Goal: Task Accomplishment & Management: Complete application form

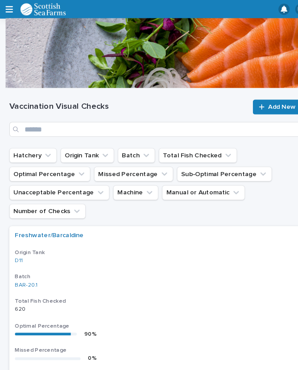
click at [265, 106] on link "Add New" at bounding box center [265, 103] width 47 height 14
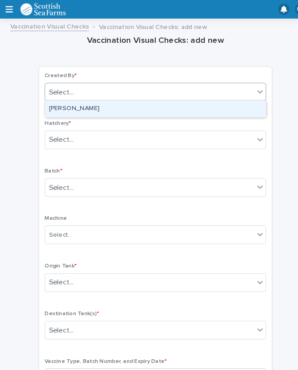
click at [100, 104] on div "[PERSON_NAME]" at bounding box center [149, 105] width 212 height 16
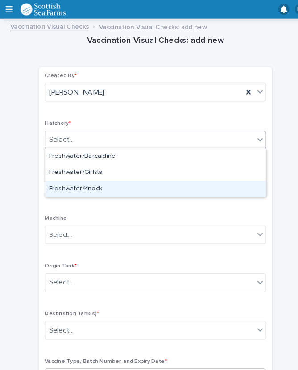
click at [92, 180] on div "Freshwater/Knock" at bounding box center [149, 182] width 212 height 16
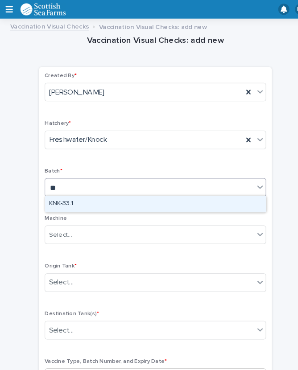
click at [79, 191] on div "KNK-33.1" at bounding box center [149, 196] width 212 height 16
type input "**"
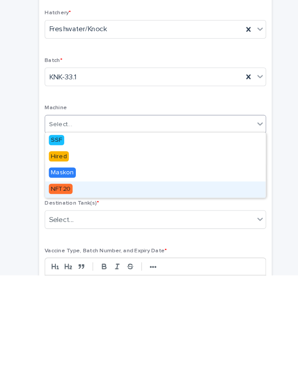
click at [70, 280] on div "NFT20" at bounding box center [149, 288] width 212 height 16
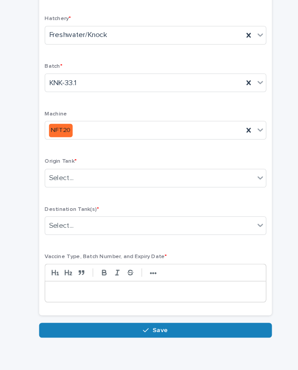
scroll to position [84, 0]
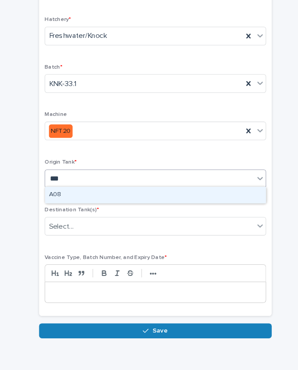
click at [76, 195] on div "A08" at bounding box center [149, 203] width 212 height 16
type input "***"
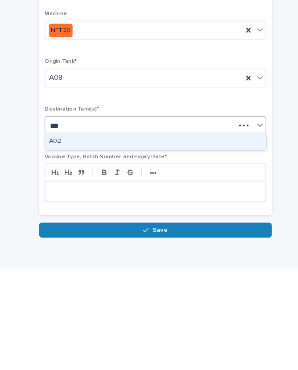
type input "***"
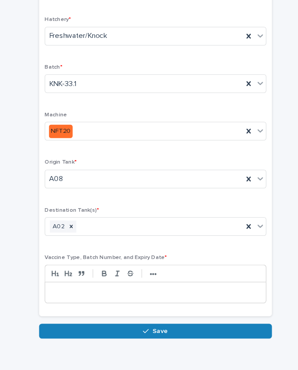
click at [89, 291] on p at bounding box center [149, 295] width 198 height 9
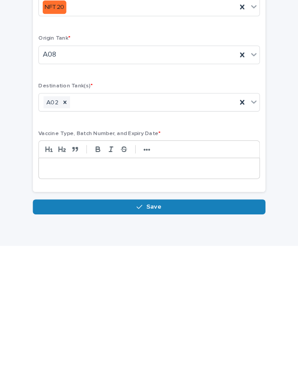
scroll to position [76, 0]
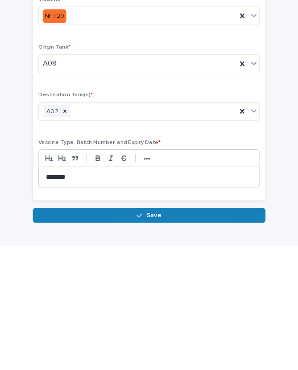
click at [145, 334] on button "Save" at bounding box center [148, 341] width 223 height 14
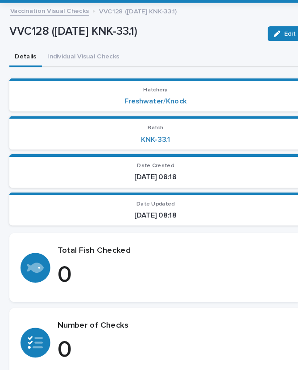
click at [89, 61] on button "Individual Visual Checks" at bounding box center [79, 70] width 79 height 19
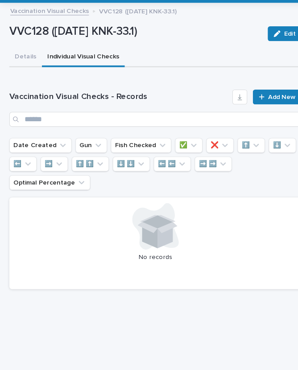
click at [268, 90] on div "Loading... Saving… Vaccination Visual Checks - Records Add New Date Created Gun…" at bounding box center [149, 194] width 280 height 209
click at [267, 90] on div "Loading... Saving… Vaccination Visual Checks - Records Add New Date Created Gun…" at bounding box center [149, 194] width 280 height 209
click at [265, 105] on span "Add New" at bounding box center [270, 108] width 26 height 6
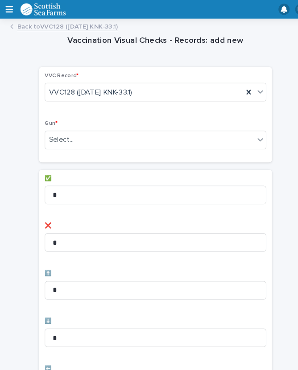
click at [264, 109] on div "Vaccination Visual Checks - Records: add new Loading... Saving… Loading... Savi…" at bounding box center [149, 359] width 280 height 673
click at [131, 137] on div "Select..." at bounding box center [143, 134] width 200 height 15
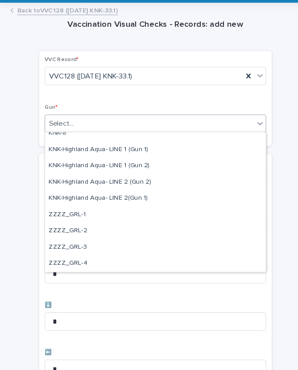
scroll to position [272, 0]
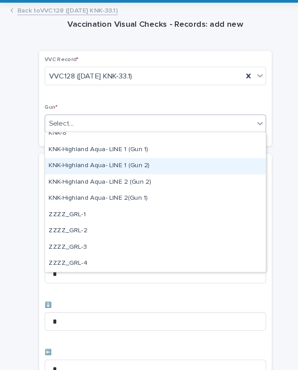
click at [110, 167] on div "KNK-Highland Aqua- LINE 1 (Gun 2)" at bounding box center [149, 175] width 212 height 16
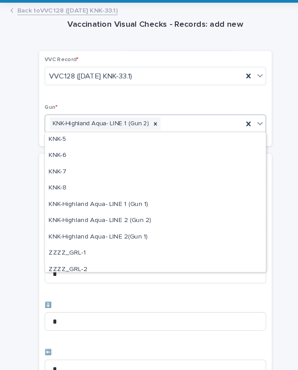
scroll to position [221, 0]
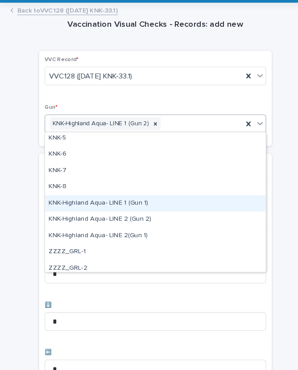
click at [116, 203] on div "KNK-Highland Aqua- LINE 1 (Gun 1)" at bounding box center [149, 211] width 212 height 16
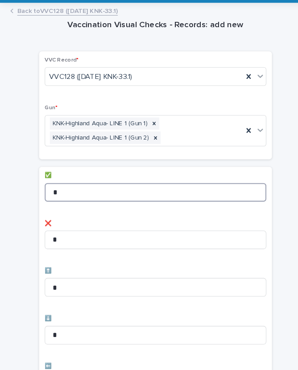
click at [93, 191] on input "*" at bounding box center [149, 200] width 212 height 18
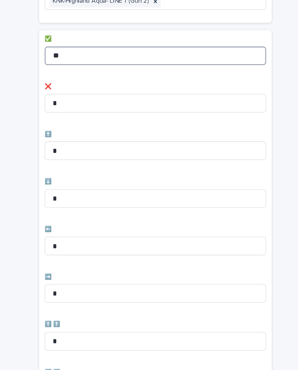
scroll to position [183, 0]
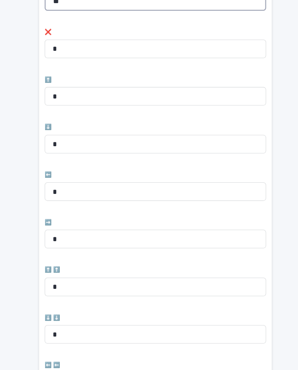
type input "**"
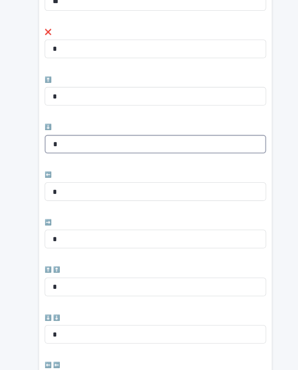
click at [97, 145] on input "*" at bounding box center [149, 154] width 212 height 18
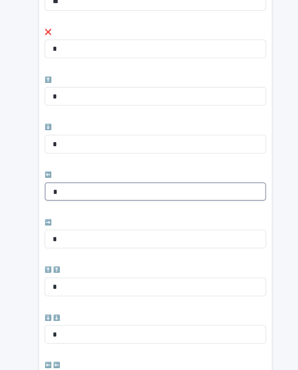
click at [92, 190] on input "*" at bounding box center [149, 199] width 212 height 18
click at [118, 190] on input "*" at bounding box center [149, 199] width 212 height 18
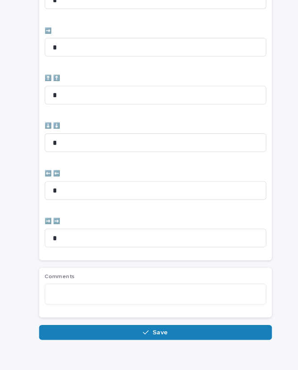
scroll to position [367, 0]
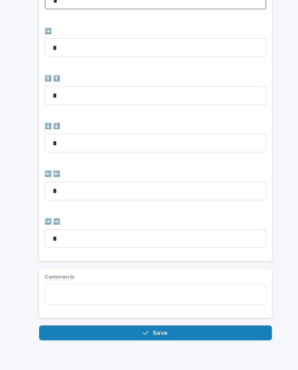
type input "*"
click at [148, 331] on span "Save" at bounding box center [153, 334] width 15 height 6
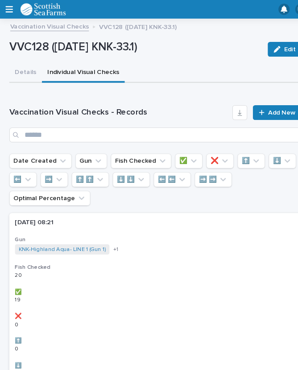
click at [267, 108] on span "Add New" at bounding box center [270, 108] width 26 height 6
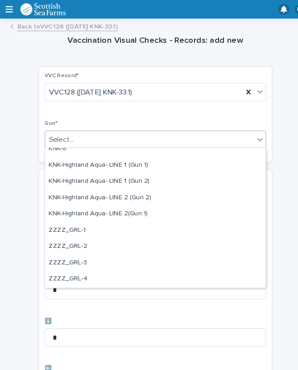
scroll to position [272, 0]
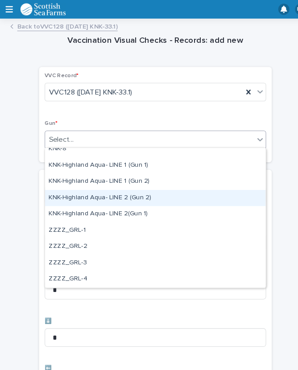
click at [90, 191] on div "KNK-Highland Aqua- LINE 2 (Gun 2)" at bounding box center [149, 191] width 212 height 16
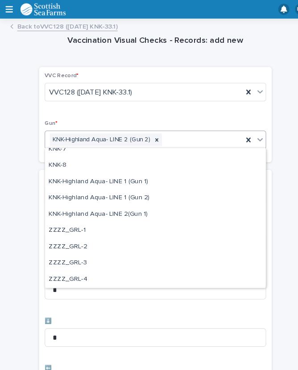
scroll to position [257, 0]
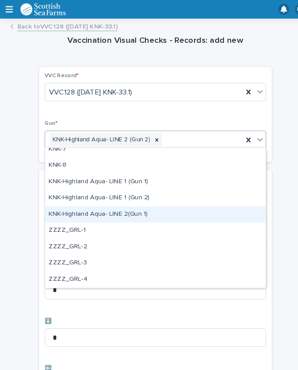
click at [85, 204] on div "KNK-Highland Aqua- LINE 2(Gun 1)" at bounding box center [149, 206] width 212 height 16
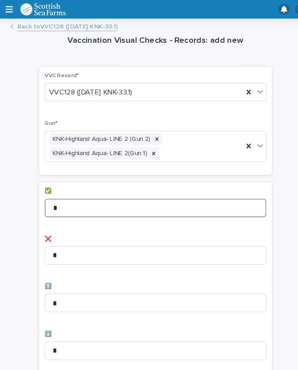
click at [83, 193] on input "*" at bounding box center [149, 200] width 212 height 18
click at [87, 196] on input "*" at bounding box center [149, 200] width 212 height 18
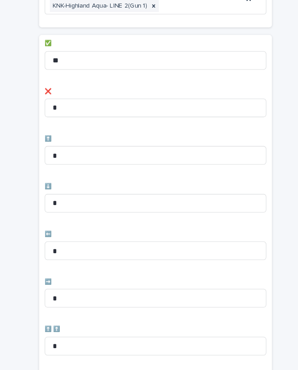
scroll to position [150, 0]
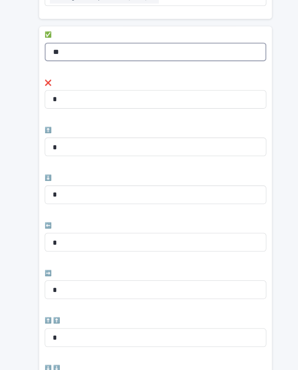
type input "**"
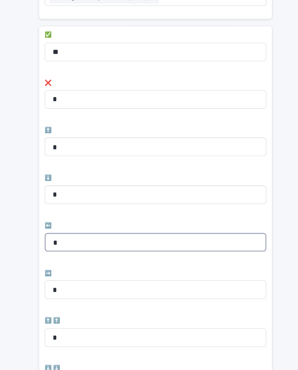
click at [92, 227] on input "*" at bounding box center [149, 233] width 212 height 18
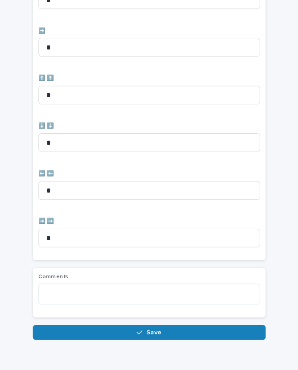
scroll to position [367, 0]
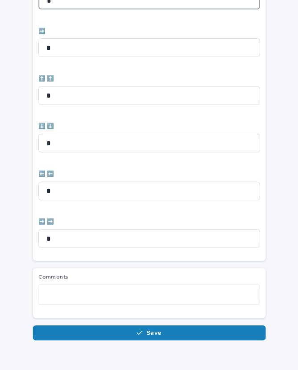
type input "*"
click at [148, 331] on span "Save" at bounding box center [153, 334] width 15 height 6
